Goal: Share content

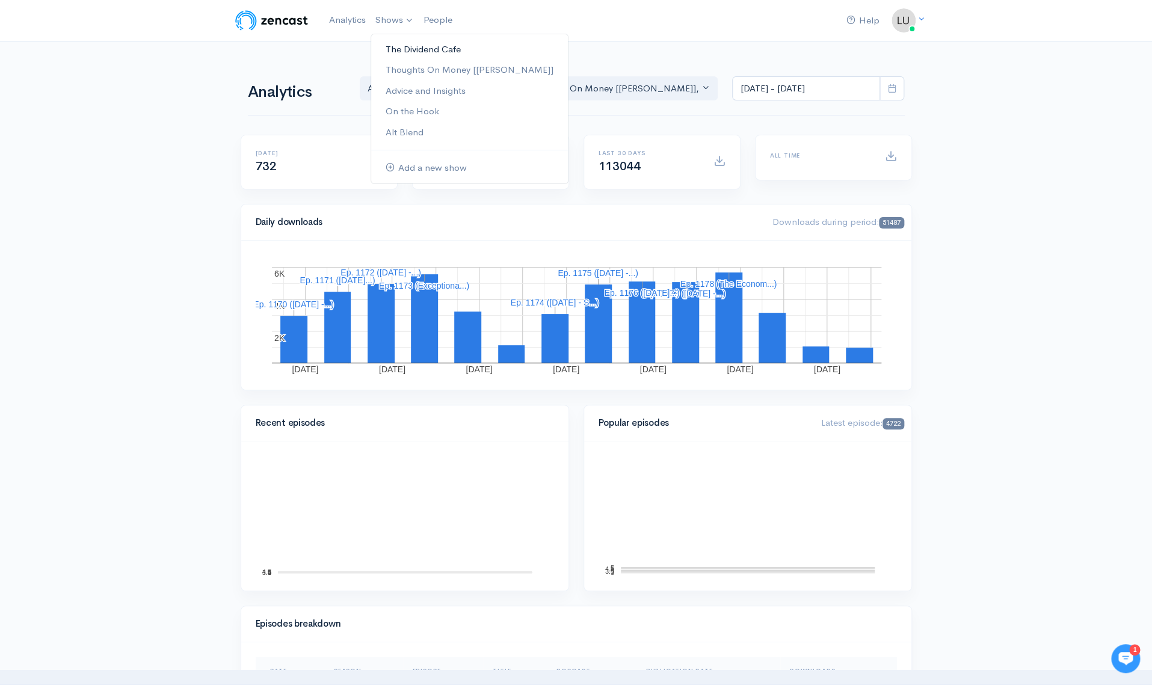
click at [407, 49] on link "The Dividend Cafe" at bounding box center [469, 49] width 197 height 21
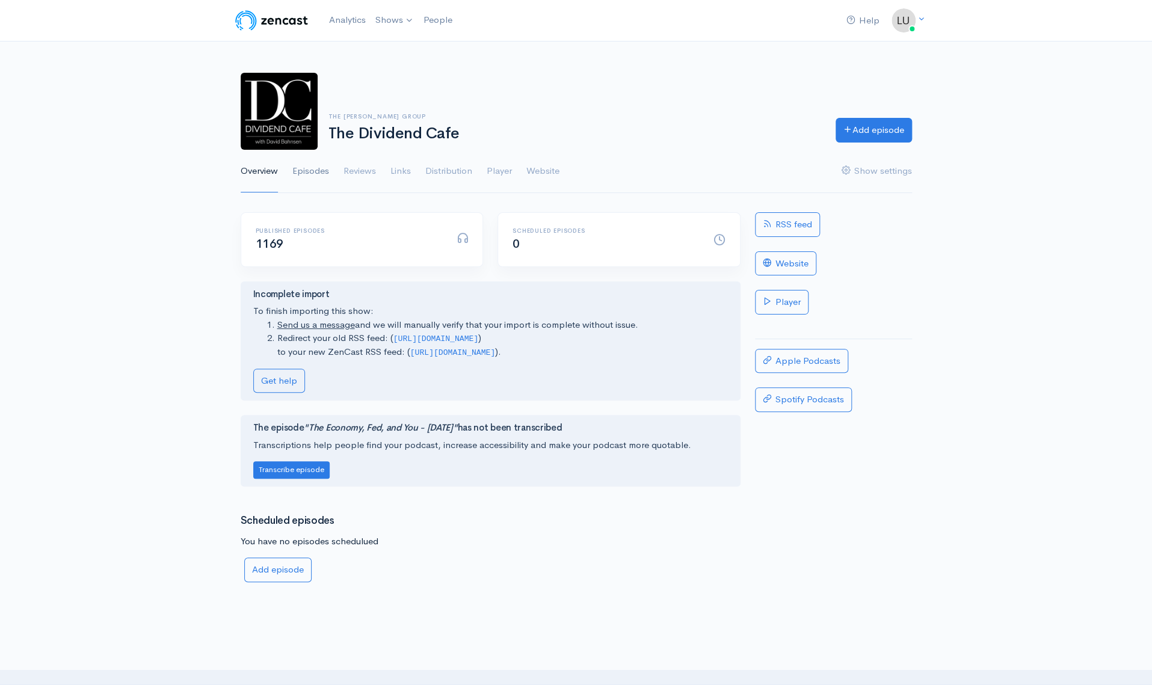
click at [302, 171] on link "Episodes" at bounding box center [310, 171] width 37 height 43
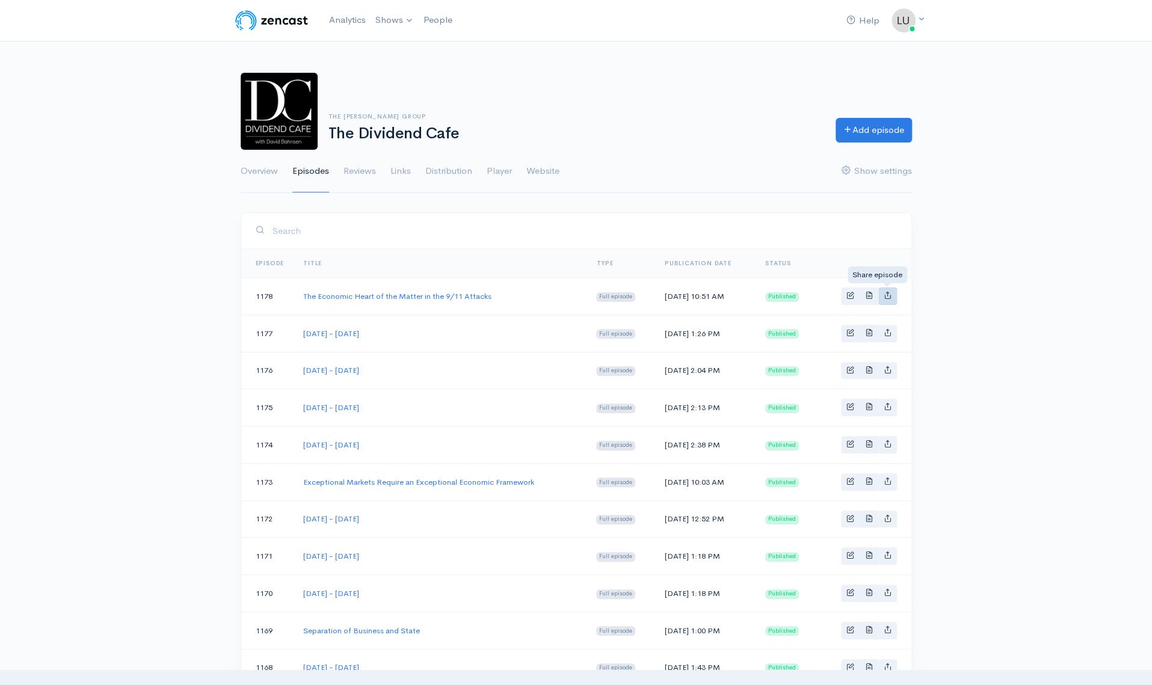
click at [889, 296] on icon "Basic example" at bounding box center [888, 295] width 8 height 8
type input "[URL][DOMAIN_NAME]"
type input "[URL][DOMAIN_NAME][DOMAIN_NAME]"
type input "<iframe src='[URL][DOMAIN_NAME]' width='100%' height='190' frameborder='0' scro…"
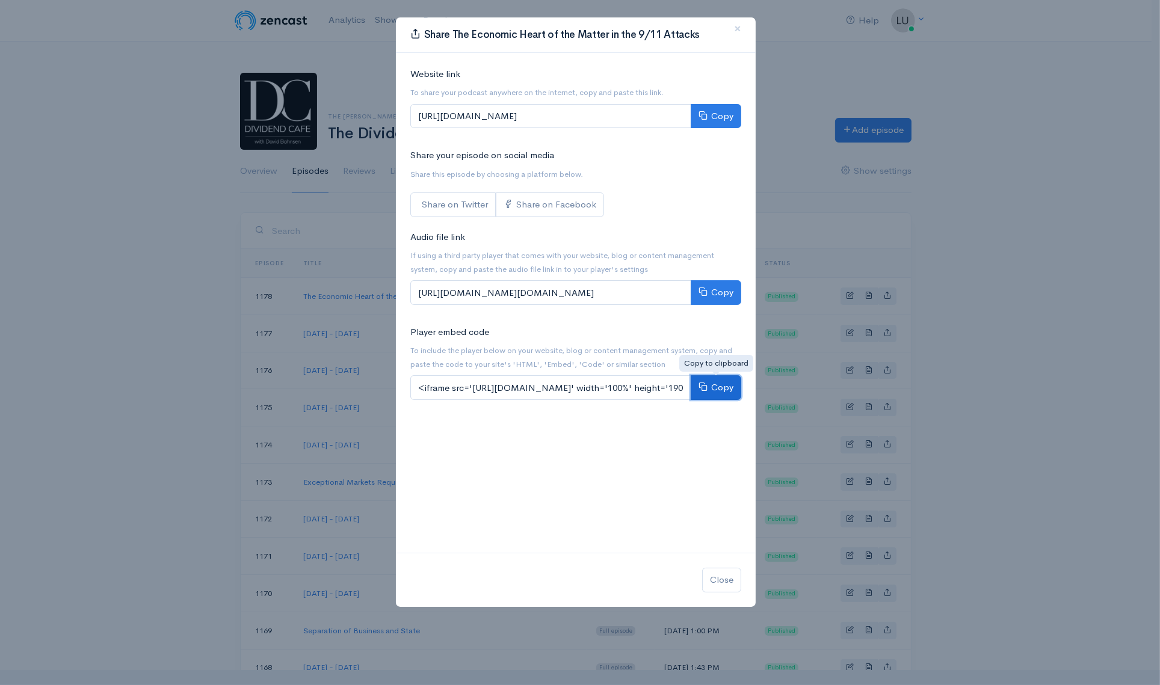
click at [715, 388] on button "Copy" at bounding box center [716, 388] width 51 height 25
click at [672, 365] on span "To include the player below on your website, blog or content management system,…" at bounding box center [575, 357] width 331 height 27
click at [716, 388] on button "Copy" at bounding box center [716, 388] width 51 height 25
click at [740, 29] on span "×" at bounding box center [737, 28] width 7 height 17
